Goal: Task Accomplishment & Management: Use online tool/utility

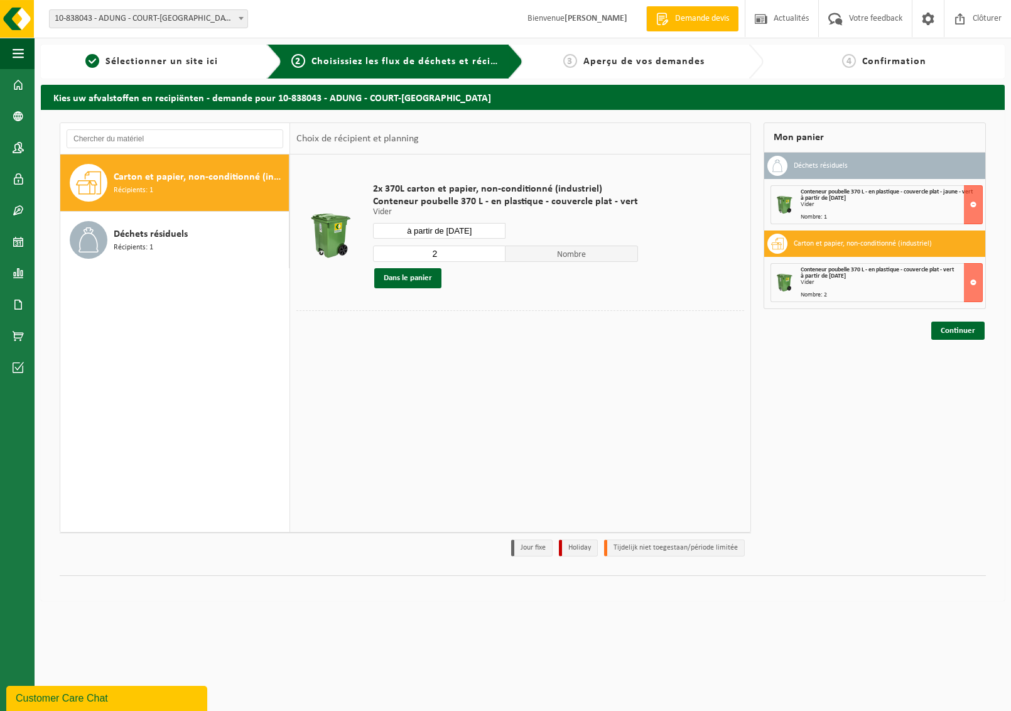
click at [841, 358] on div "Mon panier Déchets résiduels Conteneur poubelle 370 L - en plastique - couvercl…" at bounding box center [874, 342] width 235 height 440
click at [957, 327] on link "Continuer" at bounding box center [957, 330] width 53 height 18
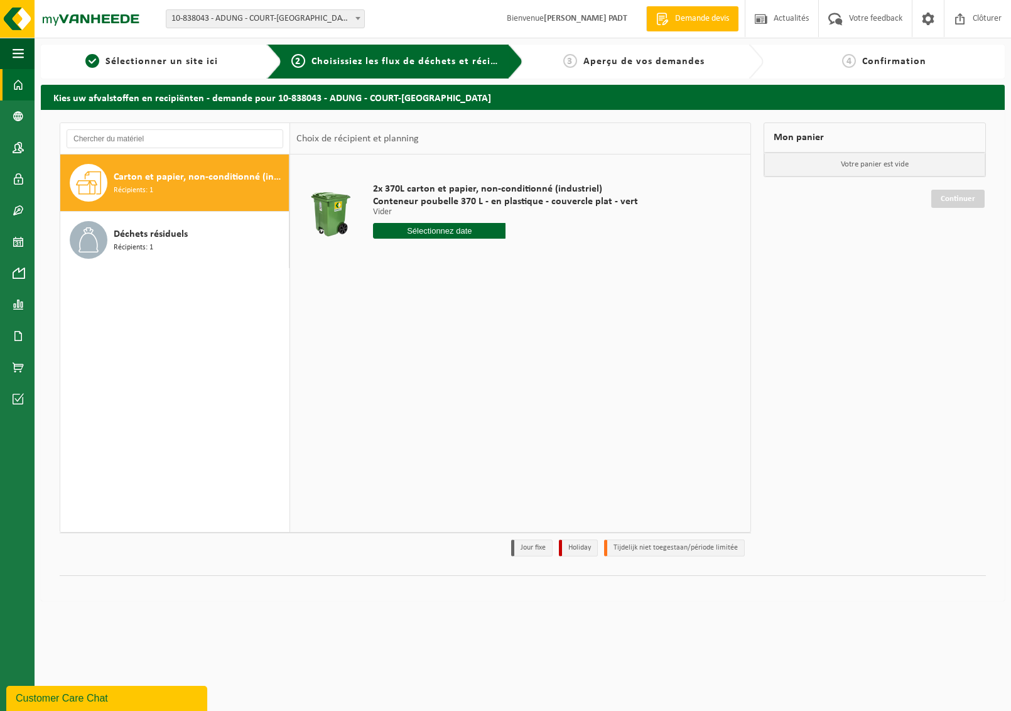
click at [18, 89] on span at bounding box center [18, 84] width 11 height 31
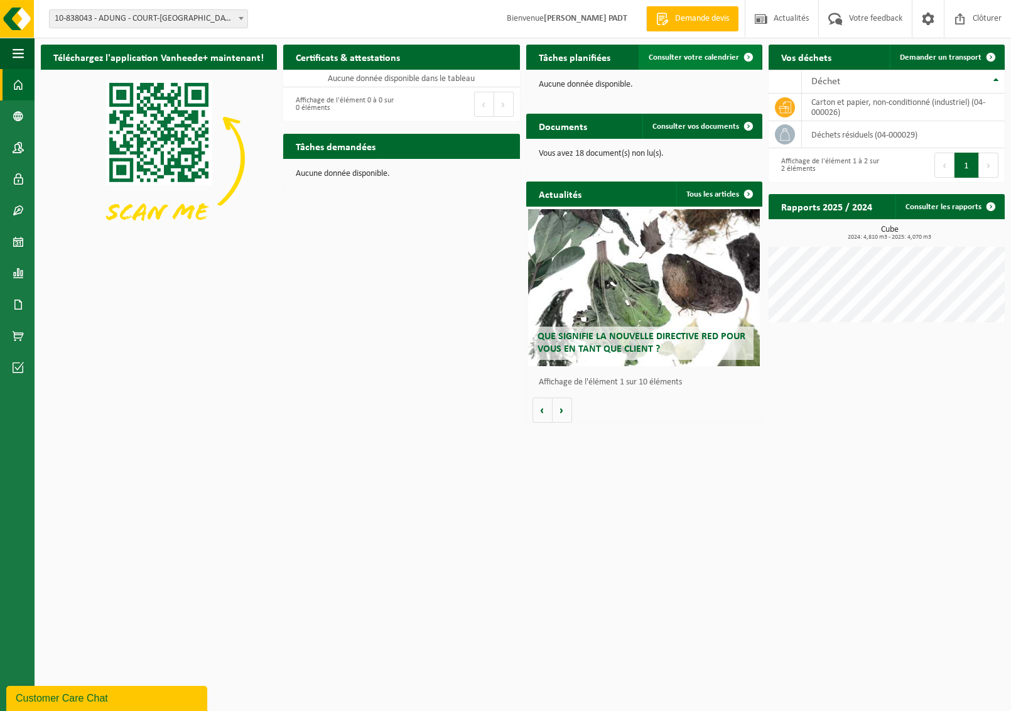
click at [708, 57] on span "Consulter votre calendrier" at bounding box center [694, 57] width 90 height 8
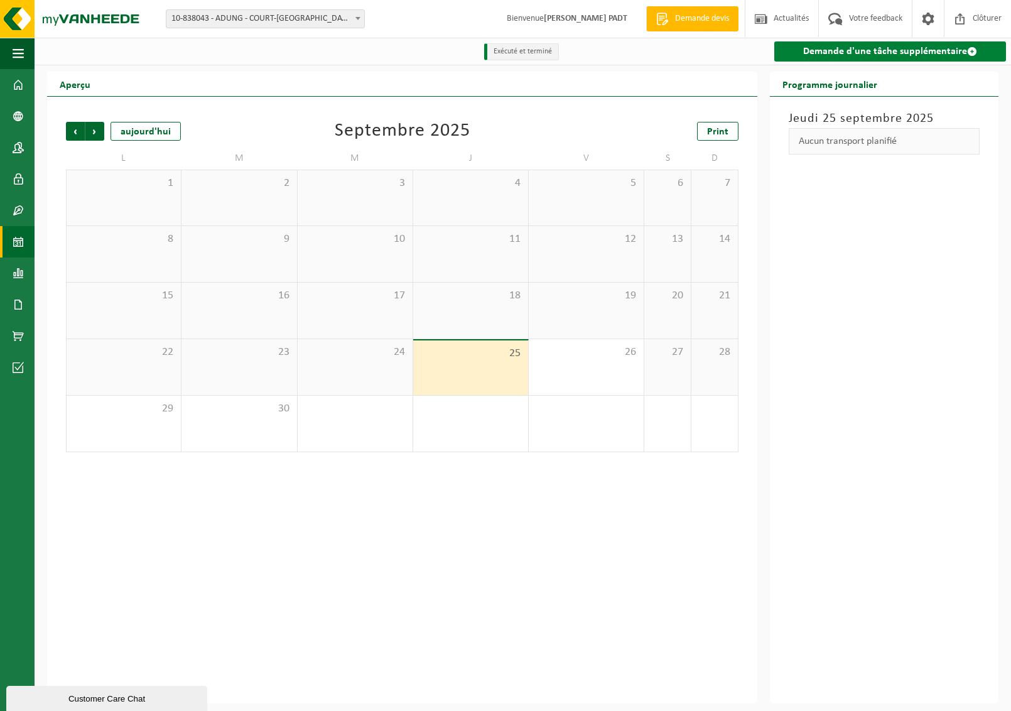
click at [885, 54] on link "Demande d'une tâche supplémentaire" at bounding box center [890, 51] width 232 height 20
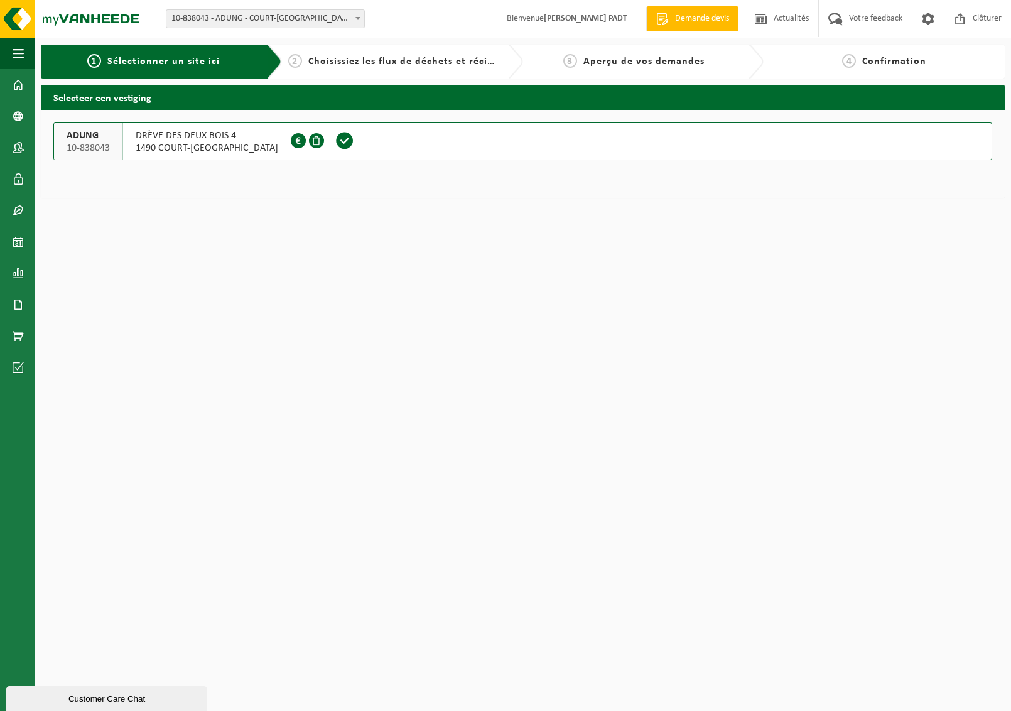
click at [185, 140] on span "DRÈVE DES DEUX BOIS 4" at bounding box center [207, 135] width 143 height 13
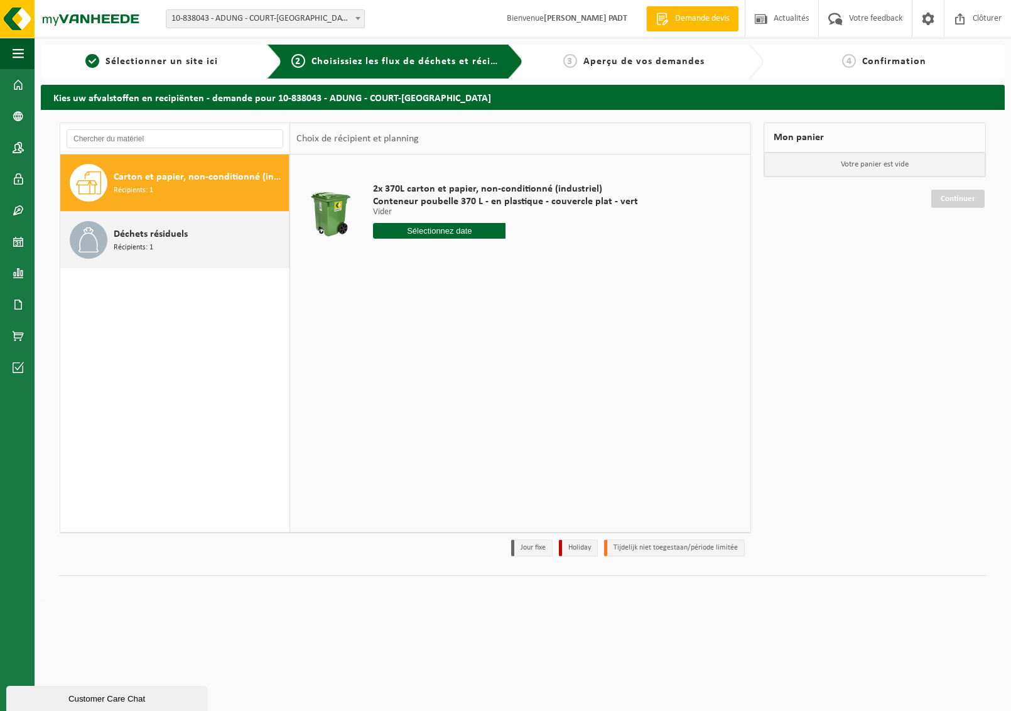
click at [170, 235] on span "Déchets résiduels" at bounding box center [151, 234] width 74 height 15
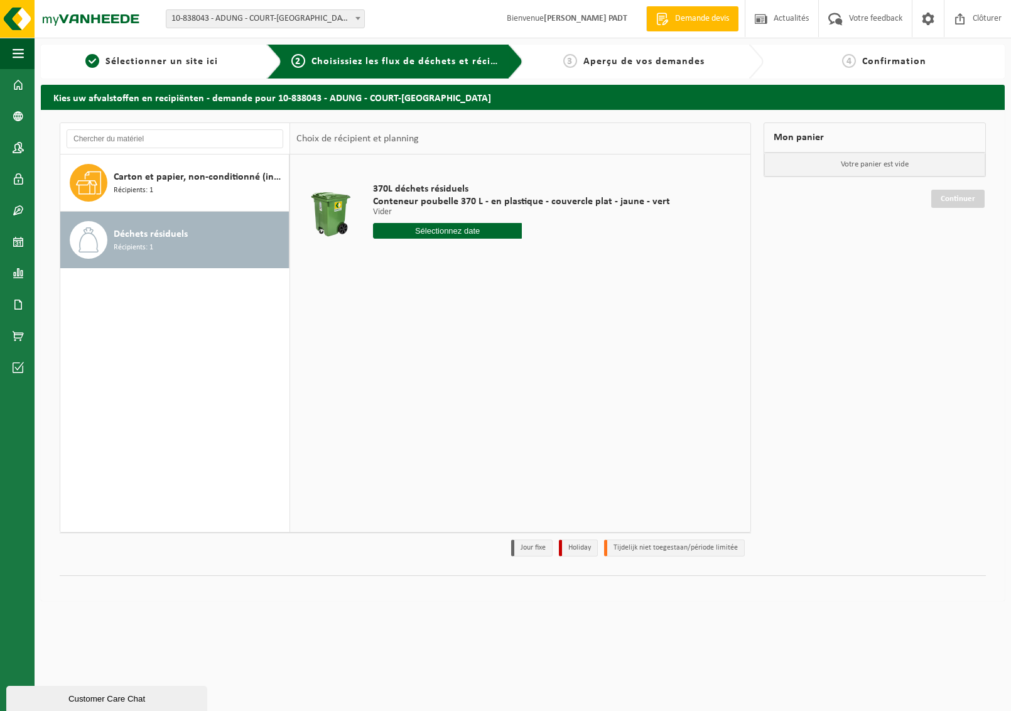
click at [444, 229] on input "text" at bounding box center [447, 231] width 149 height 16
click at [517, 257] on icon at bounding box center [515, 259] width 20 height 20
click at [451, 301] on div "2" at bounding box center [451, 301] width 22 height 20
type input "à partir de 2025-10-02"
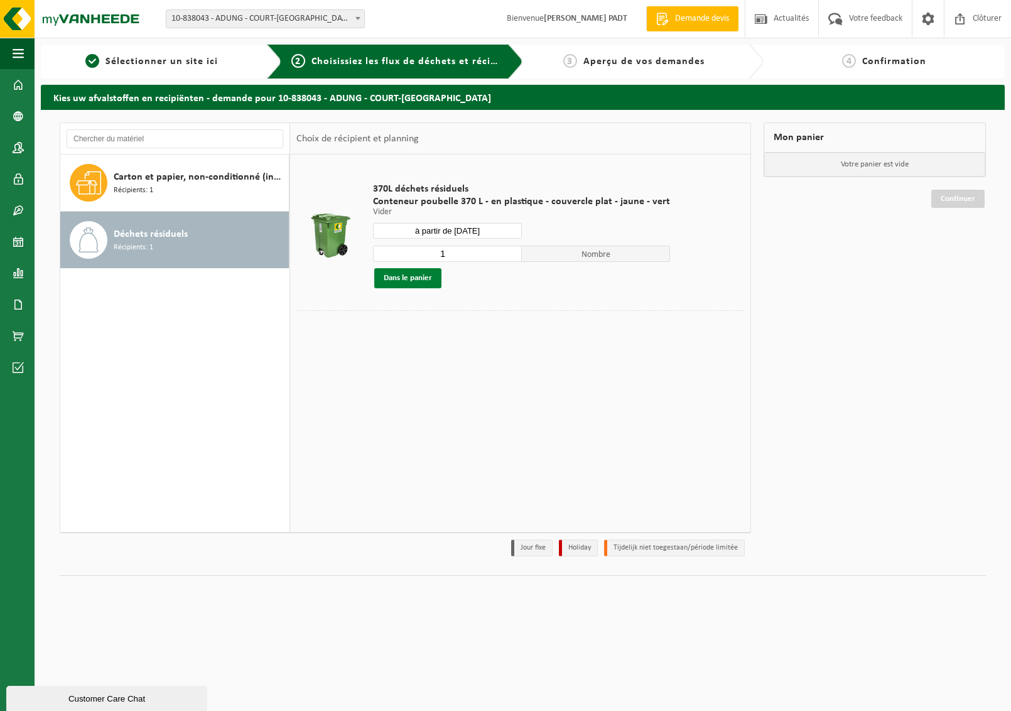
click at [419, 278] on button "Dans le panier" at bounding box center [407, 278] width 67 height 20
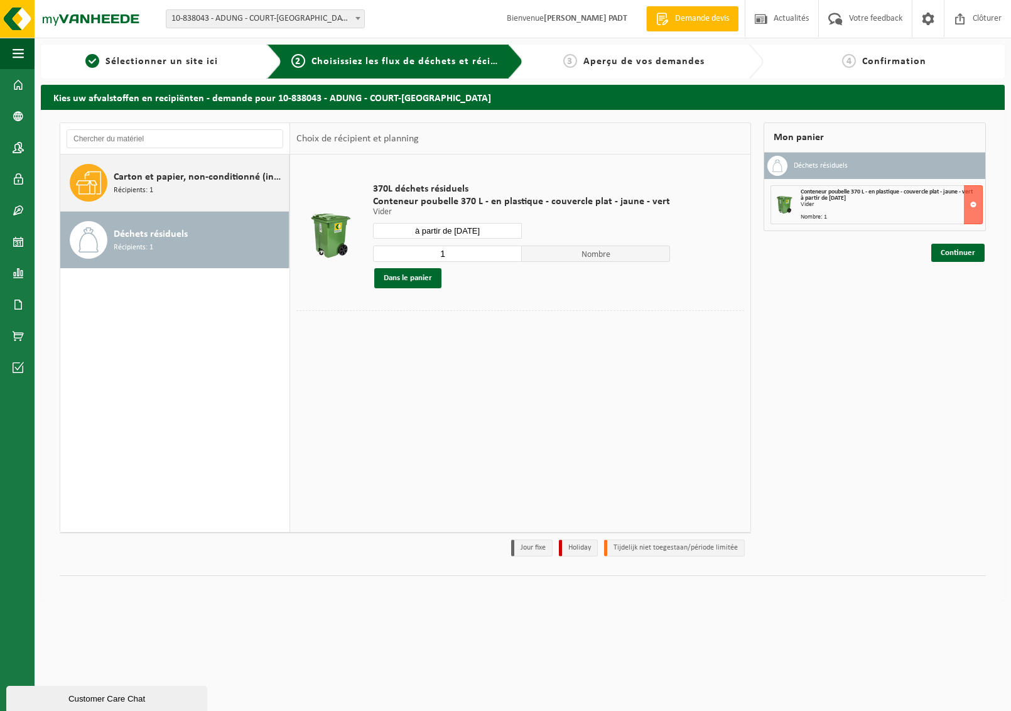
click at [154, 188] on div "Carton et papier, non-conditionné (industriel) Récipients: 1" at bounding box center [200, 183] width 172 height 38
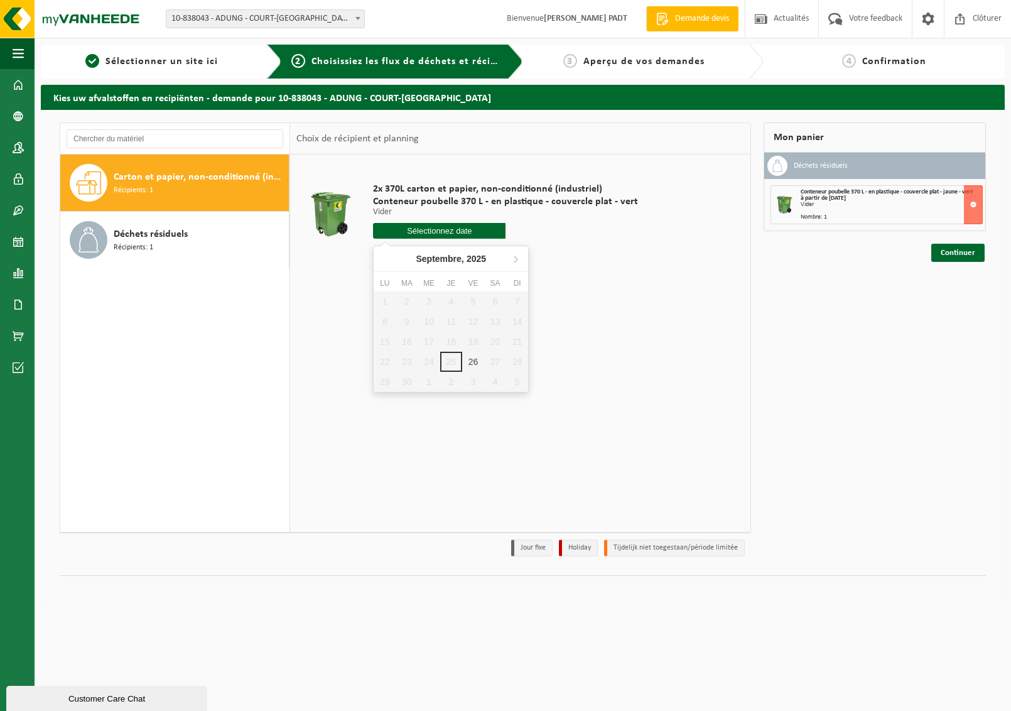
click at [432, 232] on input "text" at bounding box center [439, 231] width 132 height 16
click at [468, 362] on div "26" at bounding box center [473, 362] width 22 height 20
type input "à partir de 2025-09-26"
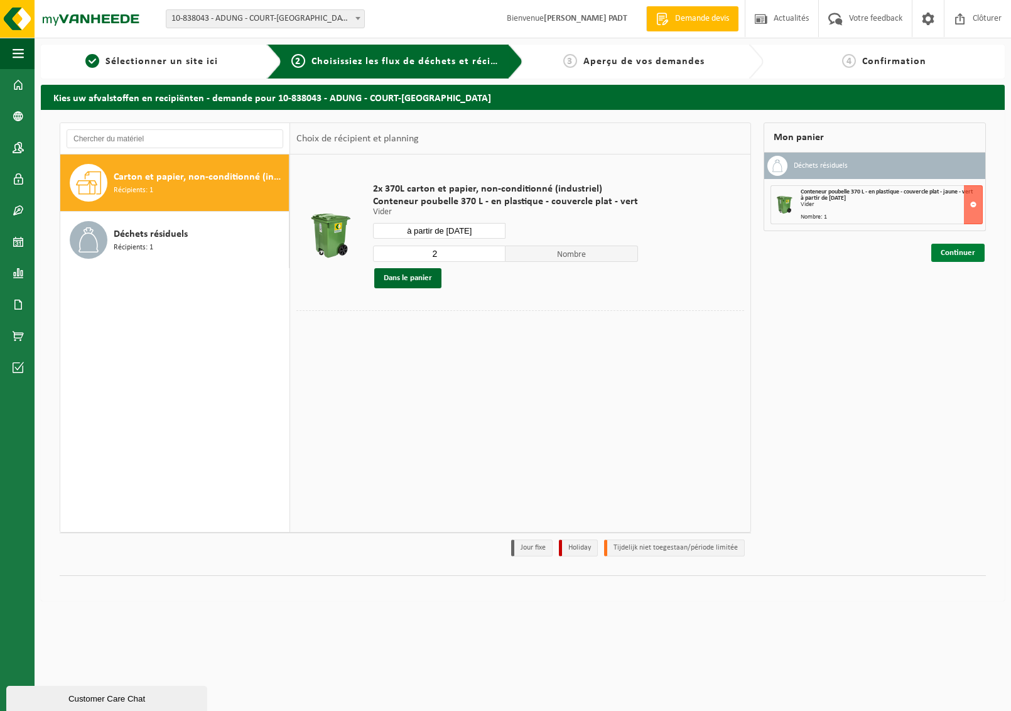
click at [958, 251] on link "Continuer" at bounding box center [957, 253] width 53 height 18
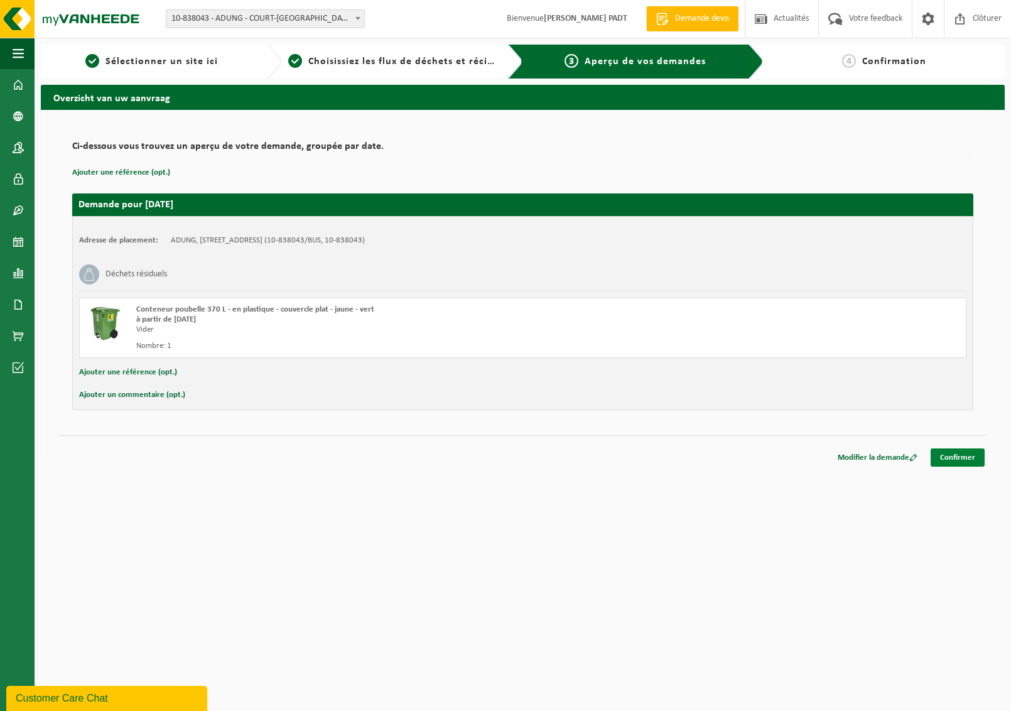
click at [960, 455] on link "Confirmer" at bounding box center [957, 457] width 54 height 18
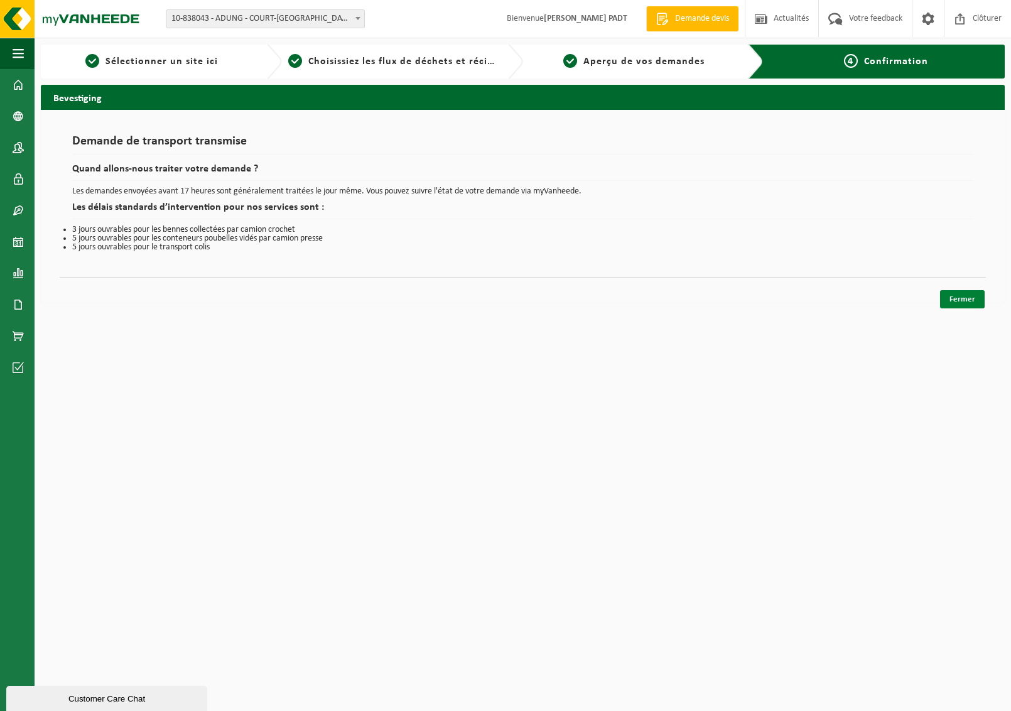
click at [964, 298] on link "Fermer" at bounding box center [962, 299] width 45 height 18
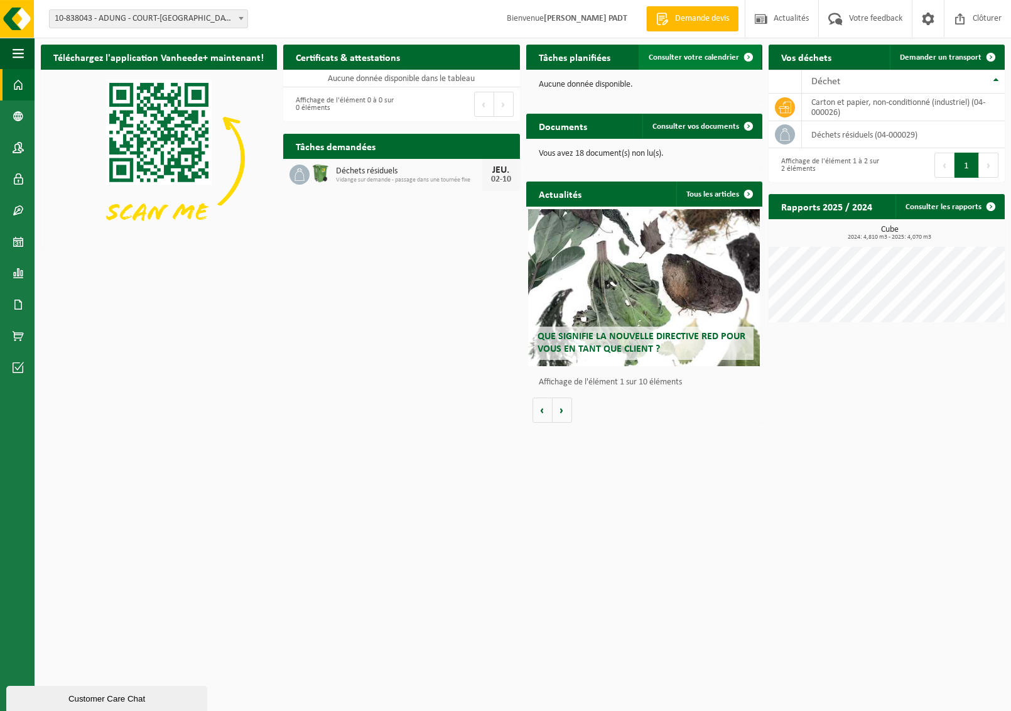
click at [712, 58] on span "Consulter votre calendrier" at bounding box center [694, 57] width 90 height 8
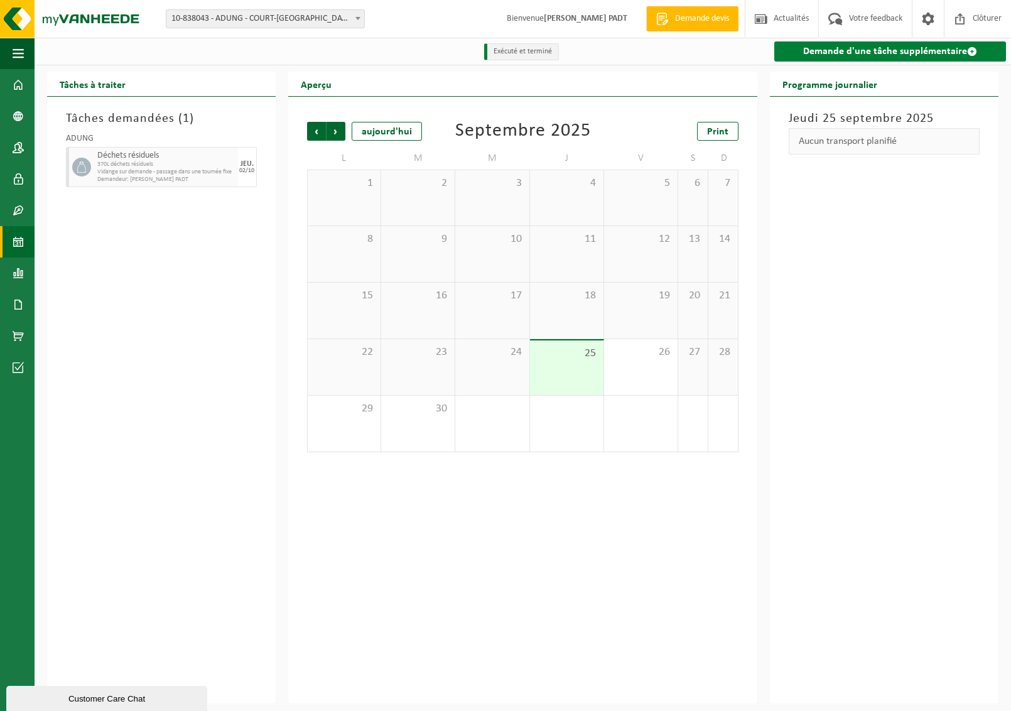
click at [858, 55] on link "Demande d'une tâche supplémentaire" at bounding box center [890, 51] width 232 height 20
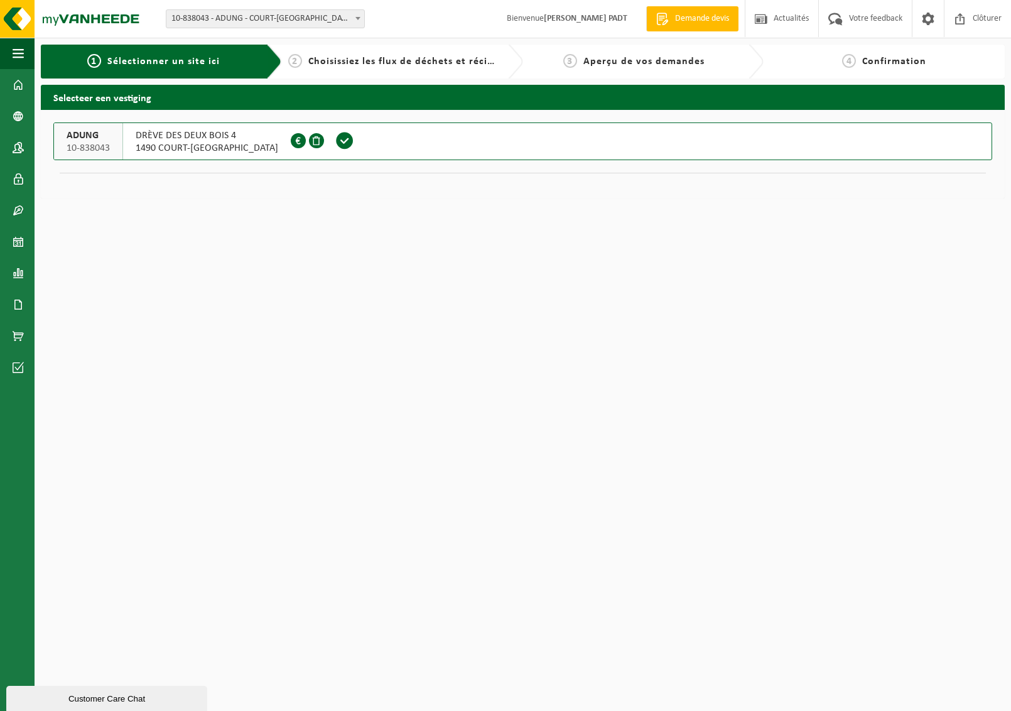
click at [159, 151] on span "1490 COURT-[GEOGRAPHIC_DATA]" at bounding box center [207, 148] width 143 height 13
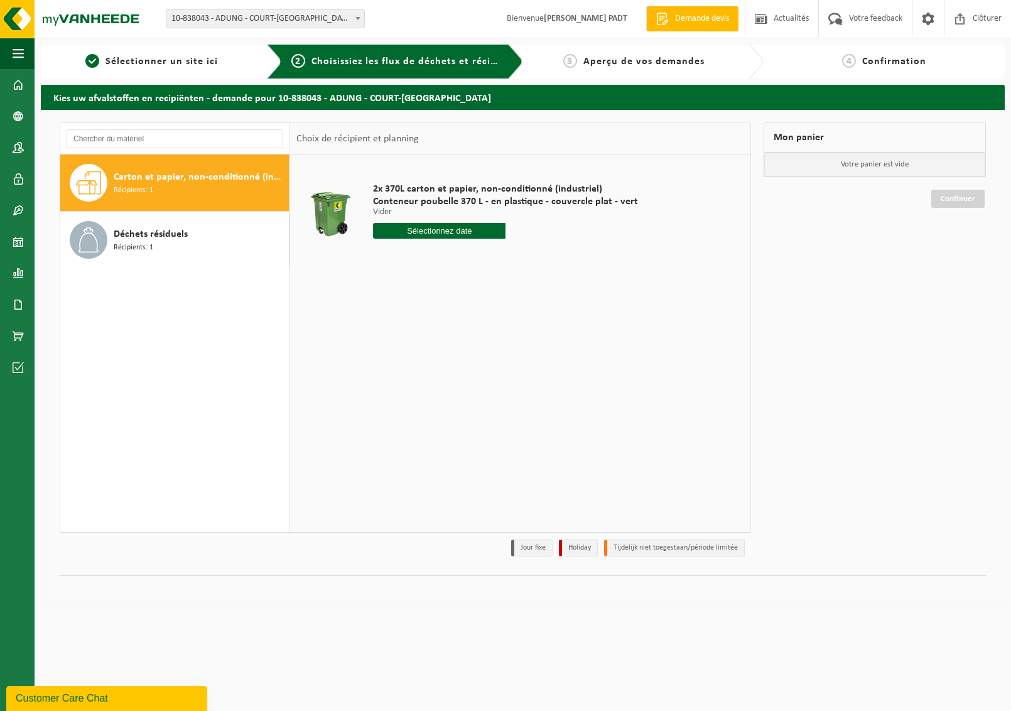
click at [155, 182] on span "Carton et papier, non-conditionné (industriel)" at bounding box center [200, 177] width 172 height 15
click at [452, 232] on input "text" at bounding box center [439, 231] width 132 height 16
click at [472, 364] on div "26" at bounding box center [473, 362] width 22 height 20
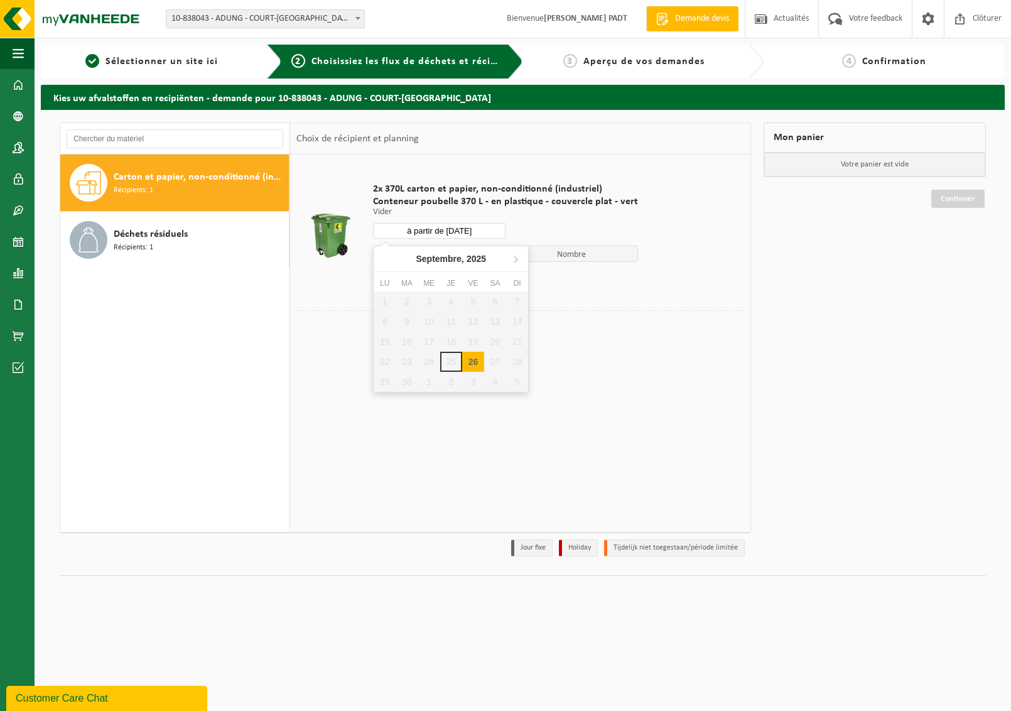
click at [460, 232] on input "à partir de 2025-09-26" at bounding box center [439, 231] width 132 height 16
click at [518, 258] on icon at bounding box center [515, 259] width 20 height 20
click at [474, 299] on div "3" at bounding box center [473, 301] width 22 height 20
type input "à partir de [DATE]"
click at [402, 278] on button "Dans le panier" at bounding box center [407, 278] width 67 height 20
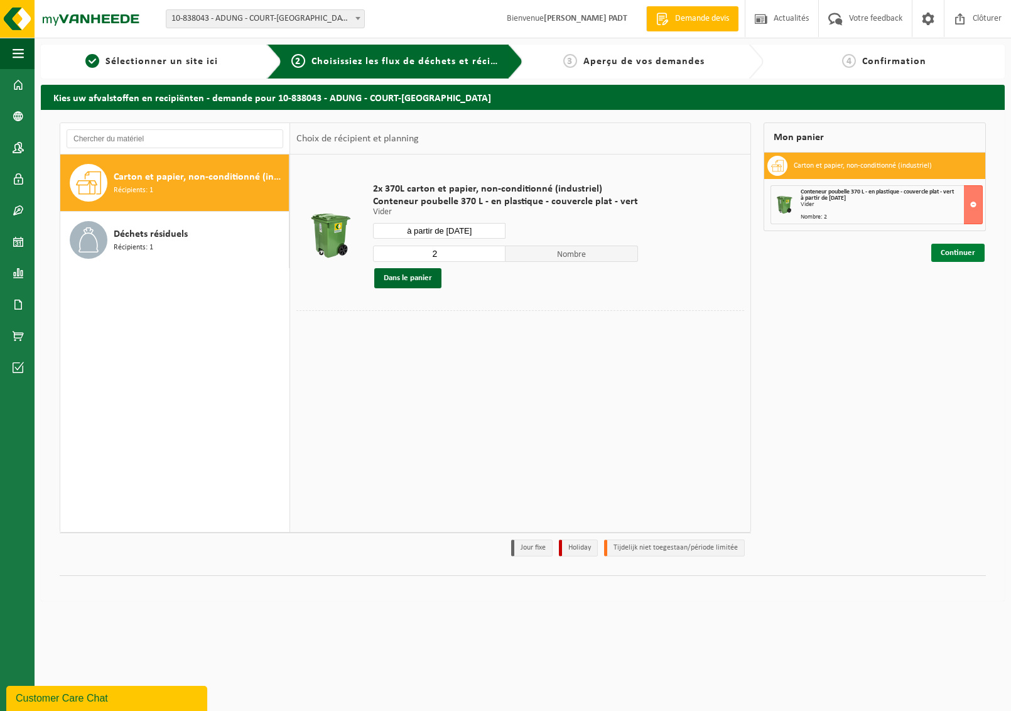
click at [956, 250] on link "Continuer" at bounding box center [957, 253] width 53 height 18
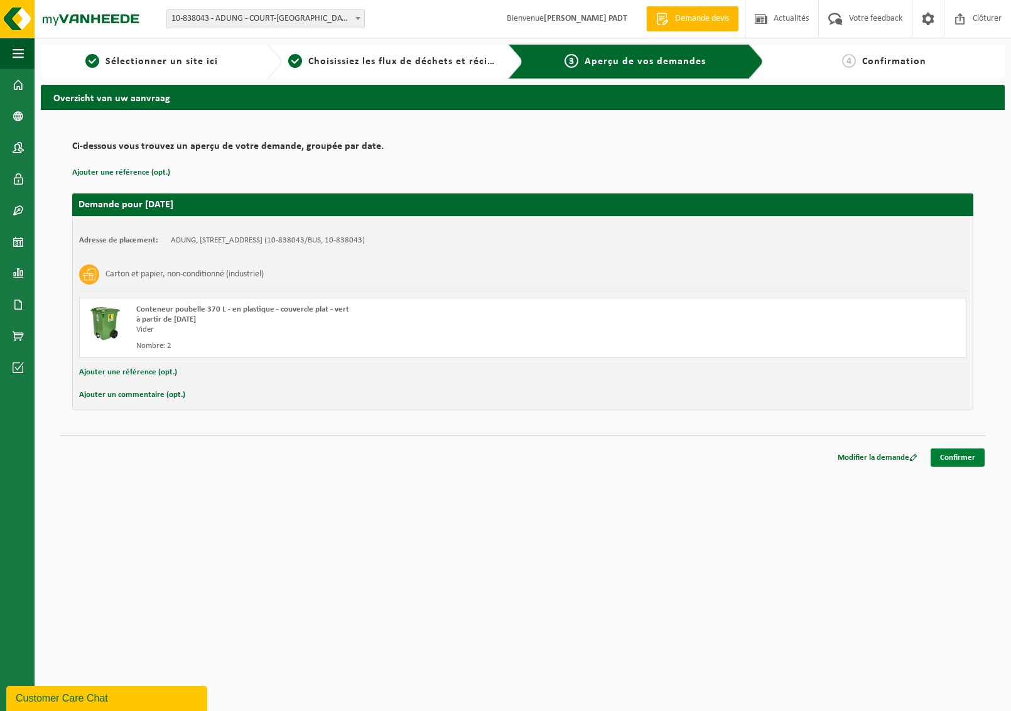
click at [962, 456] on link "Confirmer" at bounding box center [957, 457] width 54 height 18
